Goal: Task Accomplishment & Management: Manage account settings

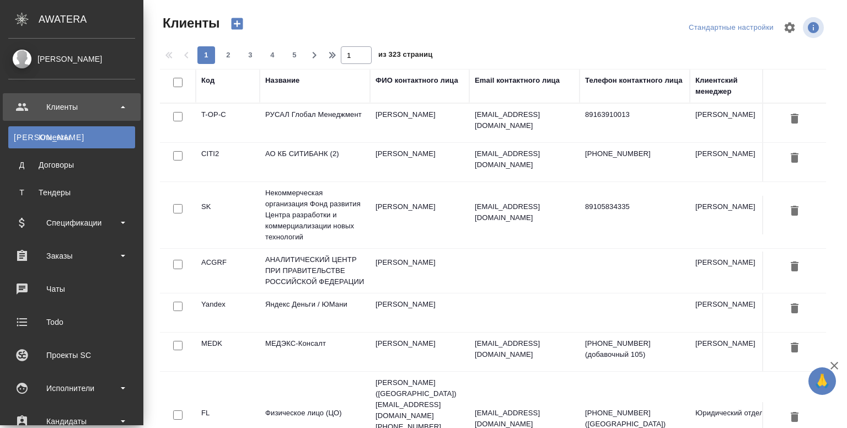
select select "RU"
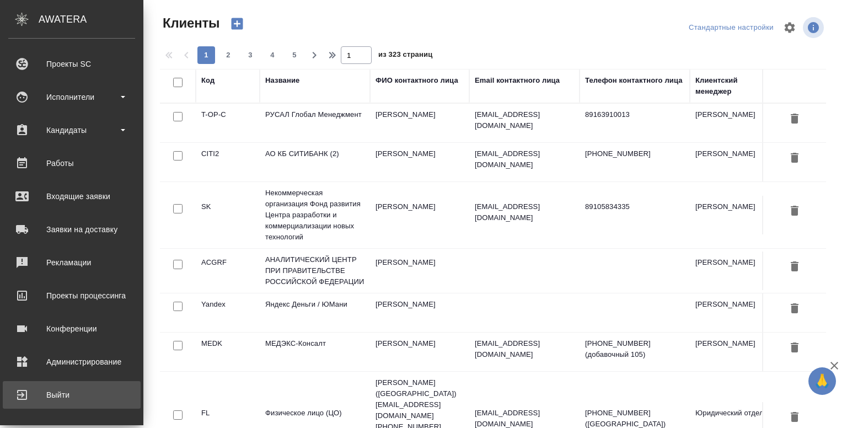
click at [43, 397] on div "Выйти" at bounding box center [71, 394] width 127 height 17
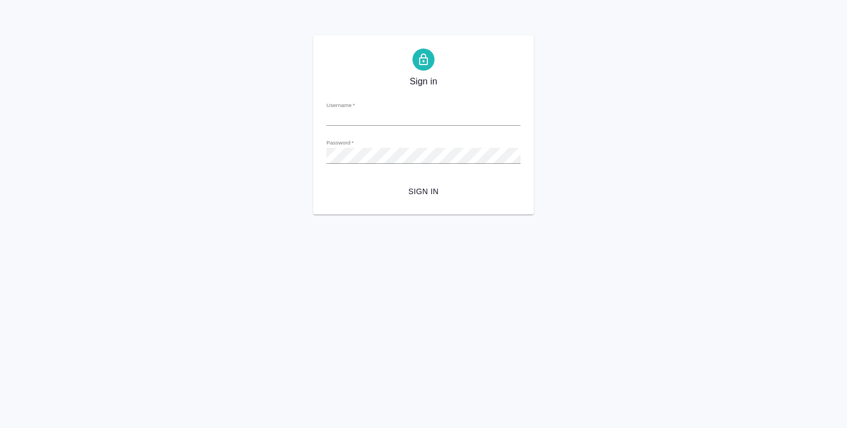
type input "y.shentsov@awatera.com"
click at [413, 118] on input "y.shentsov@awatera.com" at bounding box center [423, 117] width 194 height 15
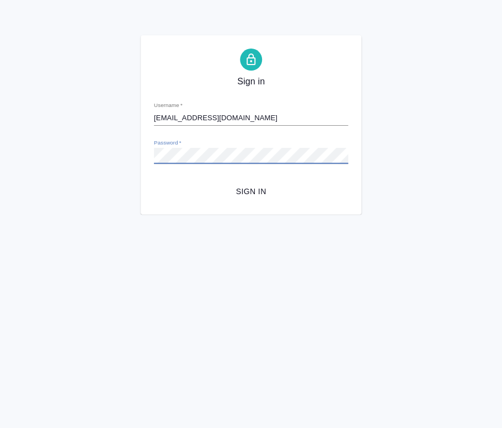
click at [144, 155] on div "Sign in Username   * y.shentsov@awatera.com Password   * urlPath   * / Sign in" at bounding box center [251, 124] width 221 height 179
